Goal: Task Accomplishment & Management: Manage account settings

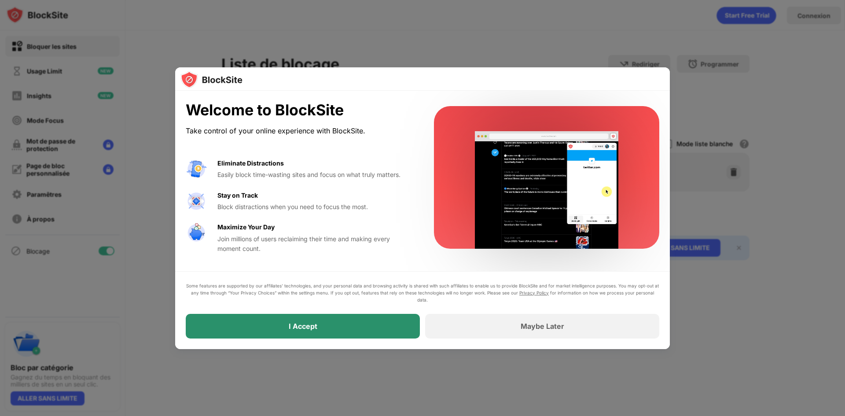
click at [381, 321] on div "I Accept" at bounding box center [303, 326] width 234 height 25
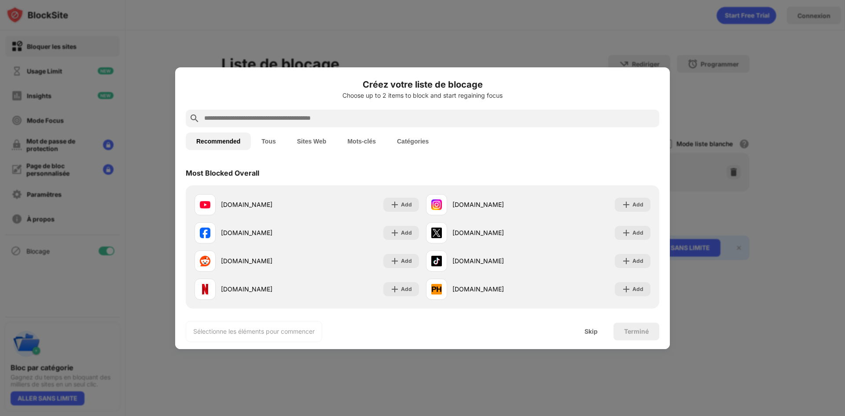
click at [270, 148] on button "Tous" at bounding box center [268, 141] width 35 height 18
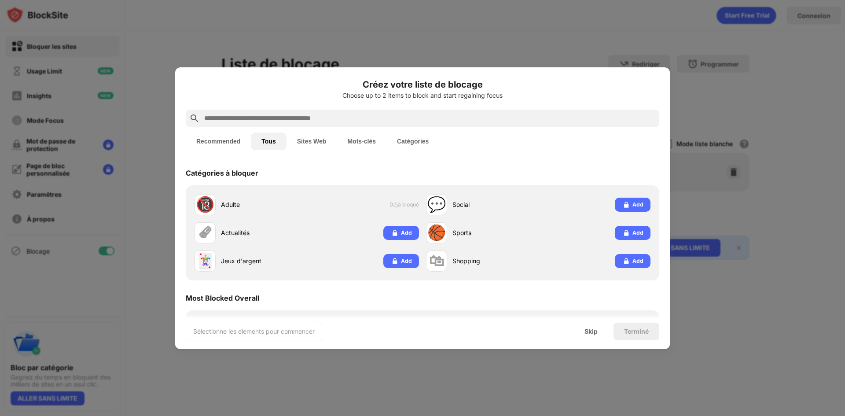
click at [217, 145] on button "Recommended" at bounding box center [218, 141] width 65 height 18
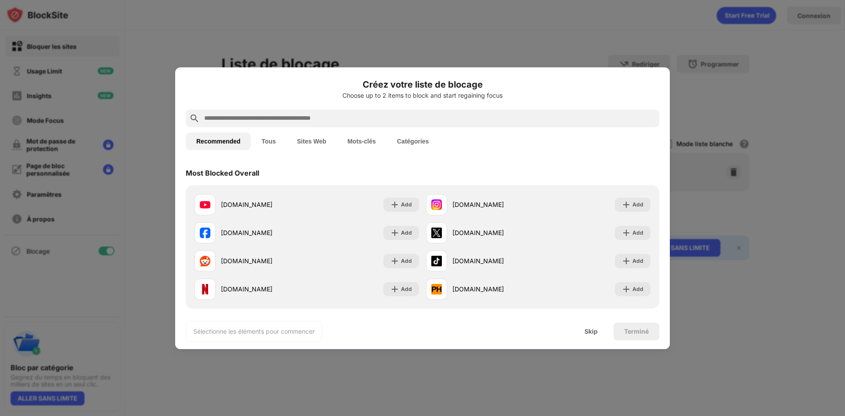
click at [367, 135] on button "Mots-clés" at bounding box center [362, 141] width 50 height 18
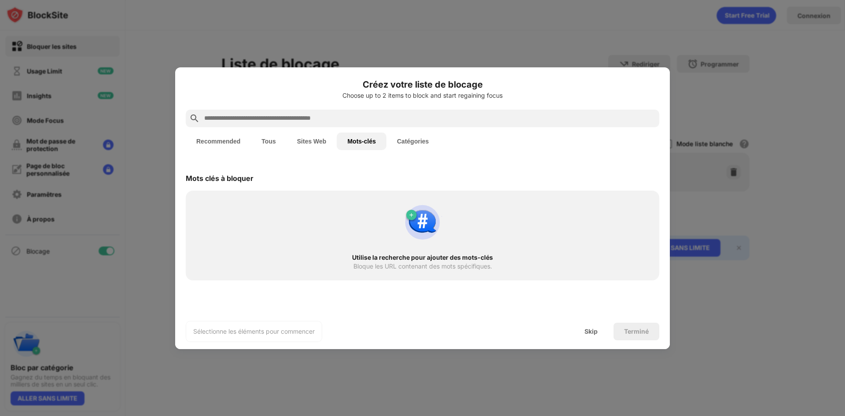
click at [343, 121] on input "text" at bounding box center [429, 118] width 453 height 11
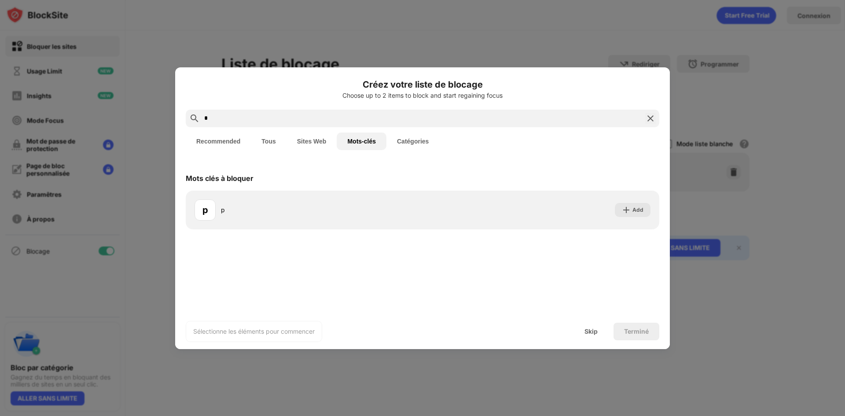
click at [330, 120] on input "*" at bounding box center [422, 118] width 438 height 11
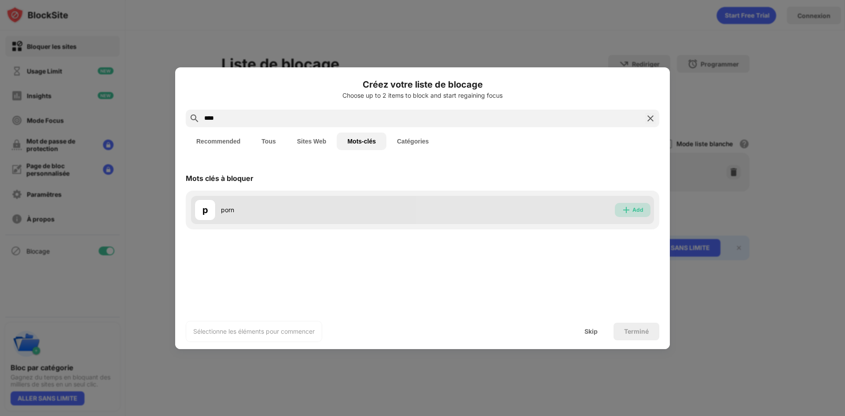
click at [635, 209] on div "Add" at bounding box center [638, 210] width 11 height 9
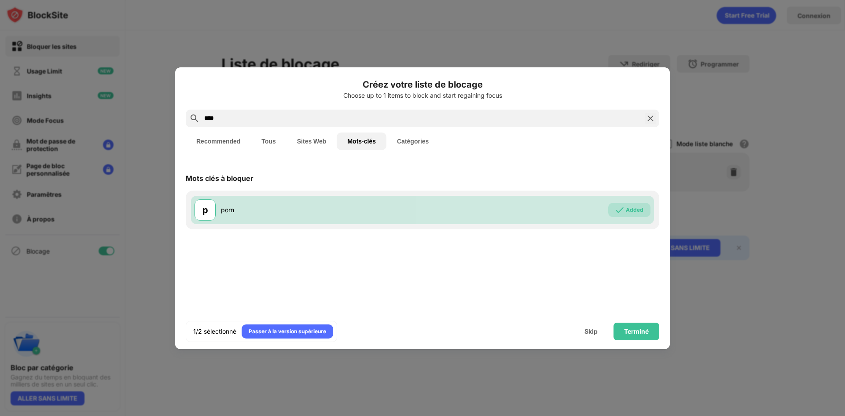
click at [291, 118] on input "****" at bounding box center [422, 118] width 438 height 11
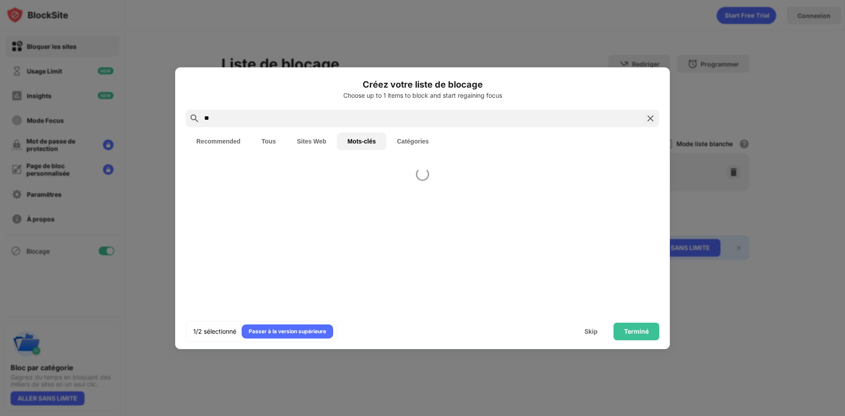
type input "*"
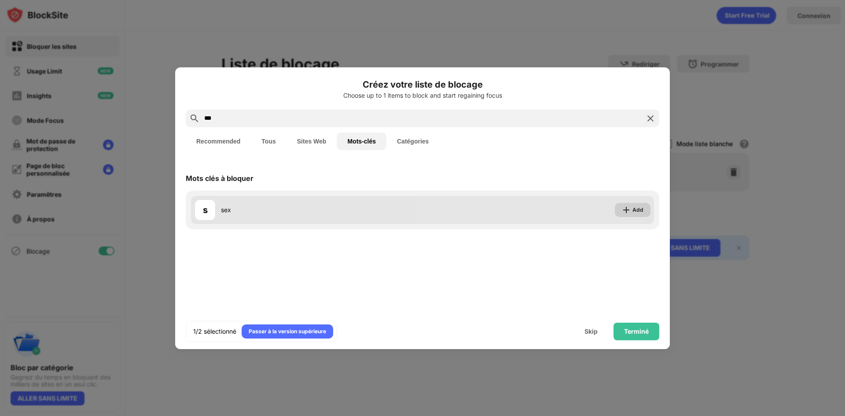
type input "***"
click at [634, 209] on div "Add" at bounding box center [638, 210] width 11 height 9
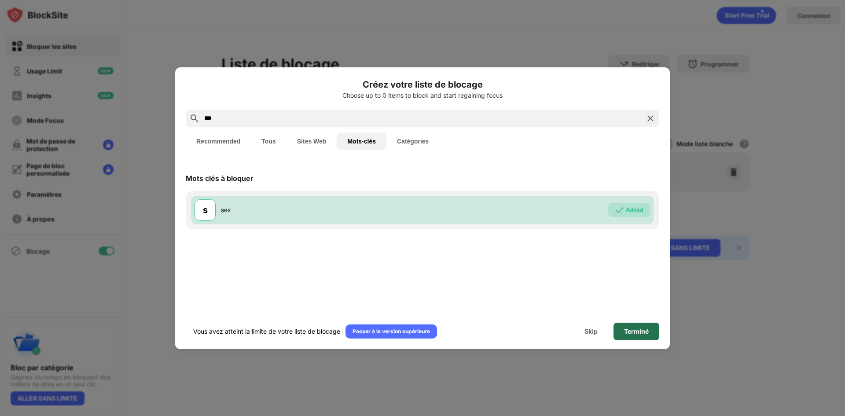
click at [634, 329] on div "Terminé" at bounding box center [636, 331] width 25 height 7
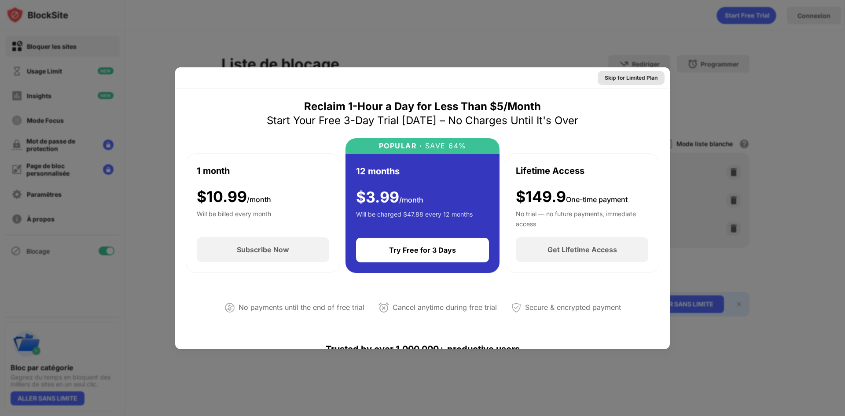
click at [624, 80] on div "Skip for Limited Plan" at bounding box center [631, 78] width 53 height 9
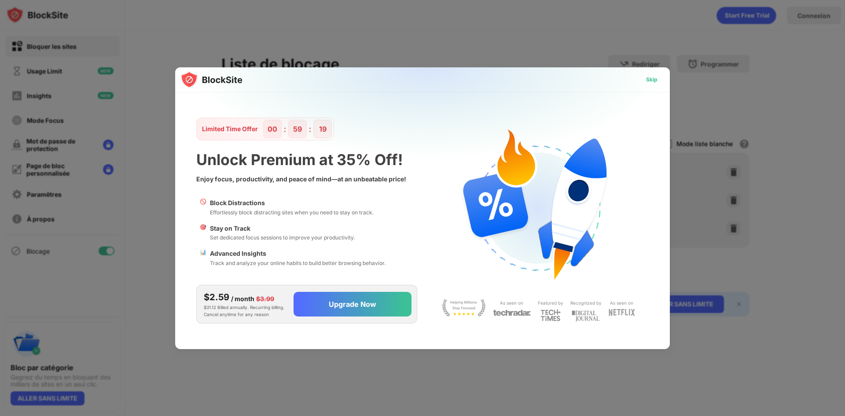
click at [653, 81] on div "Skip" at bounding box center [651, 79] width 11 height 9
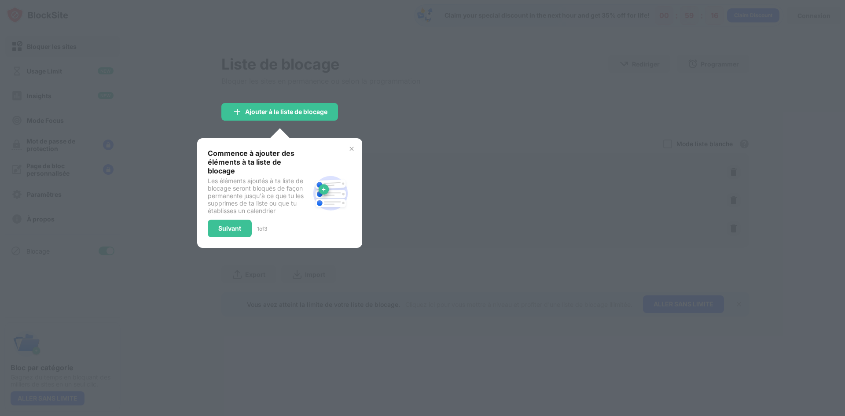
click at [353, 149] on img at bounding box center [351, 148] width 7 height 7
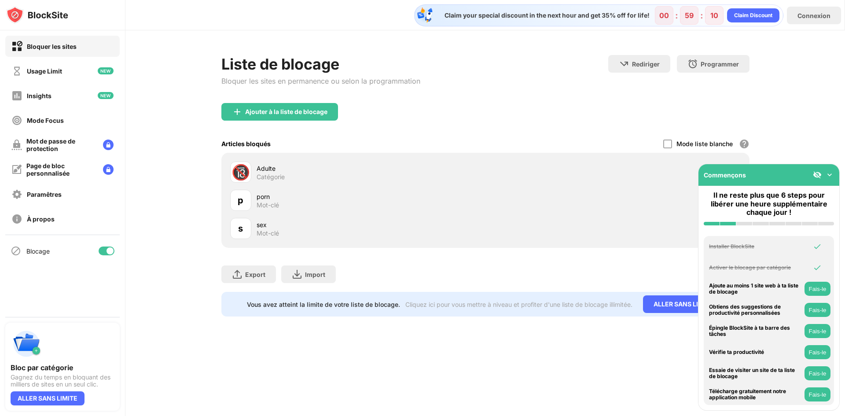
click at [831, 174] on img at bounding box center [829, 174] width 9 height 9
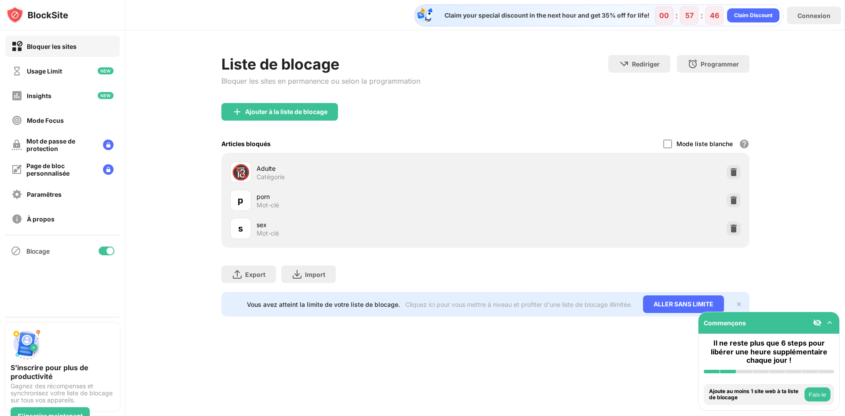
click at [57, 46] on div "Bloquer les sites" at bounding box center [52, 46] width 50 height 7
click at [48, 69] on div "Usage Limit" at bounding box center [44, 70] width 35 height 7
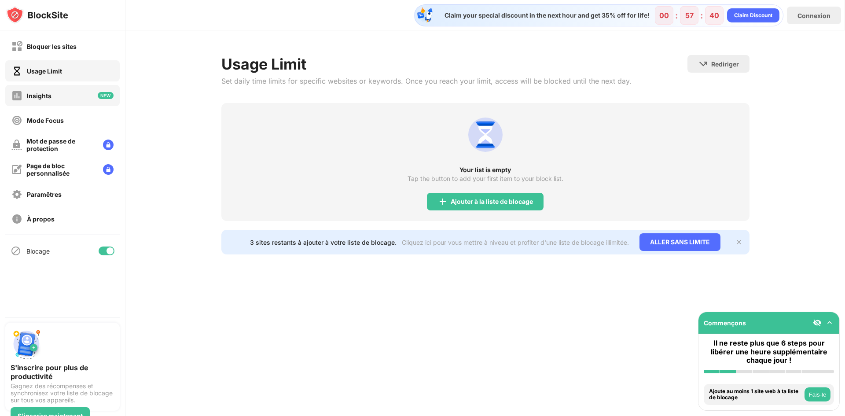
click at [40, 100] on div "Insights" at bounding box center [31, 95] width 40 height 11
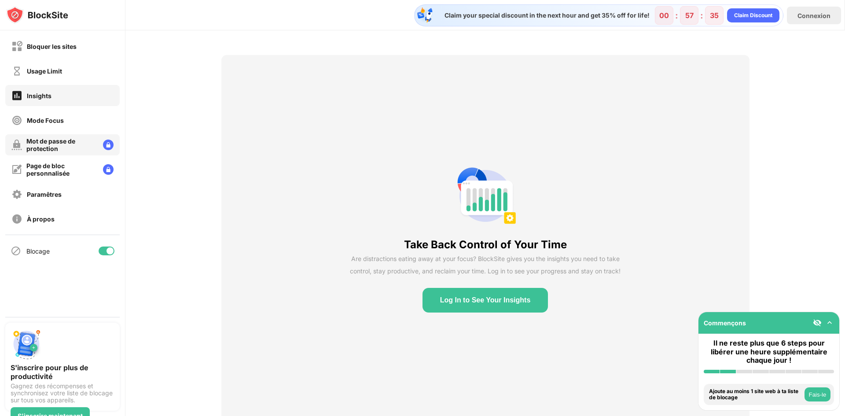
click at [52, 146] on div "Mot de passe de protection" at bounding box center [61, 144] width 70 height 15
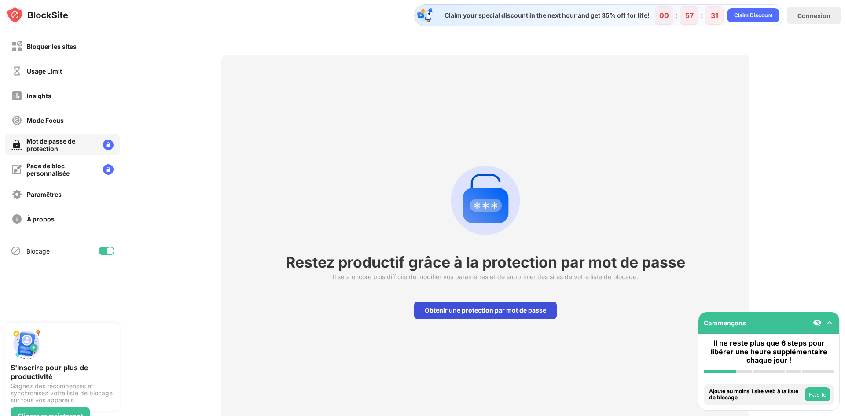
click at [485, 309] on div "Obtenir une protection par mot de passe" at bounding box center [485, 311] width 143 height 18
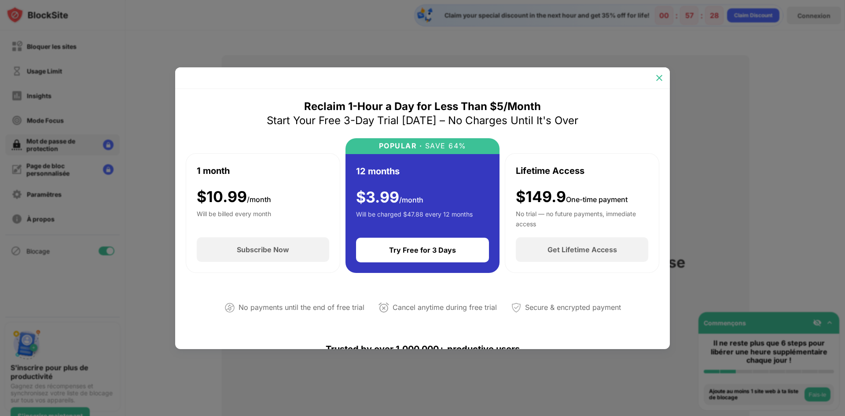
click at [660, 76] on img at bounding box center [659, 78] width 9 height 9
